Goal: Transaction & Acquisition: Obtain resource

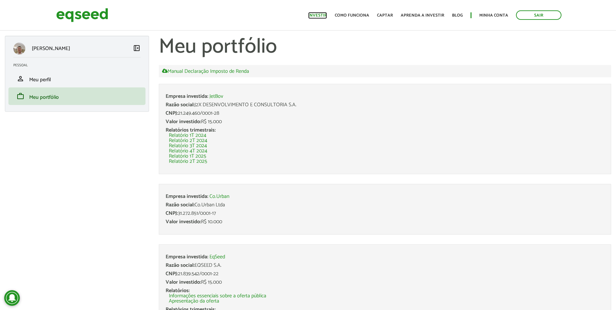
click at [322, 16] on link "Investir" at bounding box center [317, 15] width 19 height 4
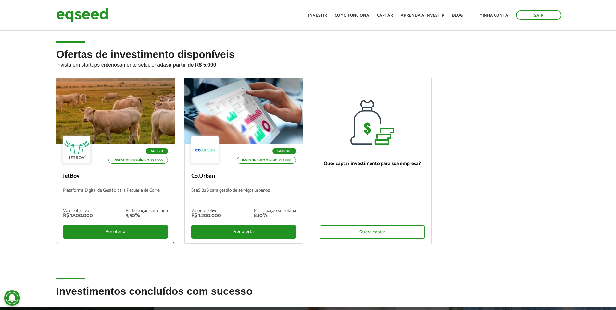
click at [100, 188] on p "Plataforma Digital de Gestão para Pecuária de Corte" at bounding box center [115, 195] width 105 height 14
click at [112, 229] on div "Ver oferta" at bounding box center [115, 232] width 105 height 14
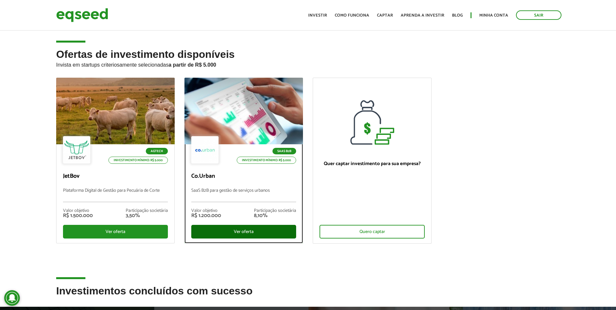
click at [228, 231] on div "Ver oferta" at bounding box center [243, 232] width 105 height 14
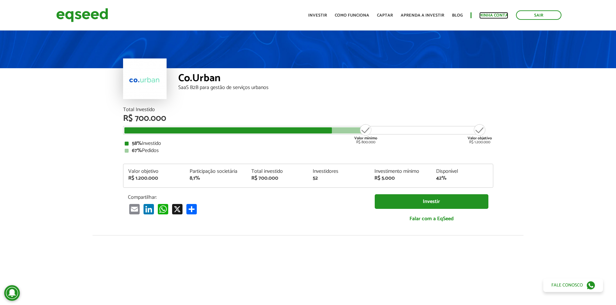
click at [488, 17] on link "Minha conta" at bounding box center [493, 15] width 29 height 4
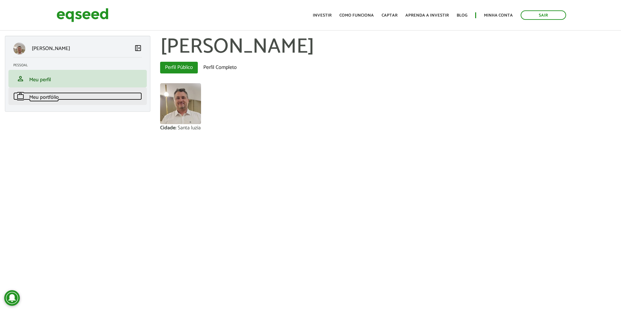
click at [34, 95] on span "Meu portfólio" at bounding box center [44, 97] width 30 height 9
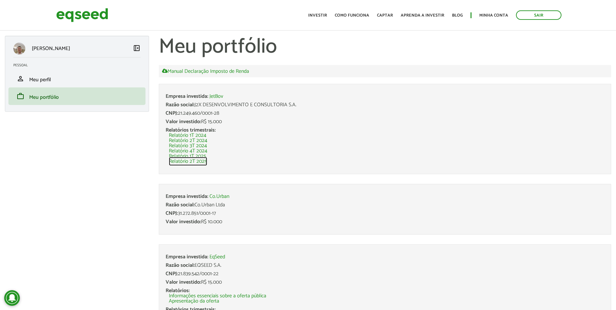
click at [191, 160] on link "Relatório 2T 2025" at bounding box center [188, 161] width 38 height 5
